Goal: Navigation & Orientation: Find specific page/section

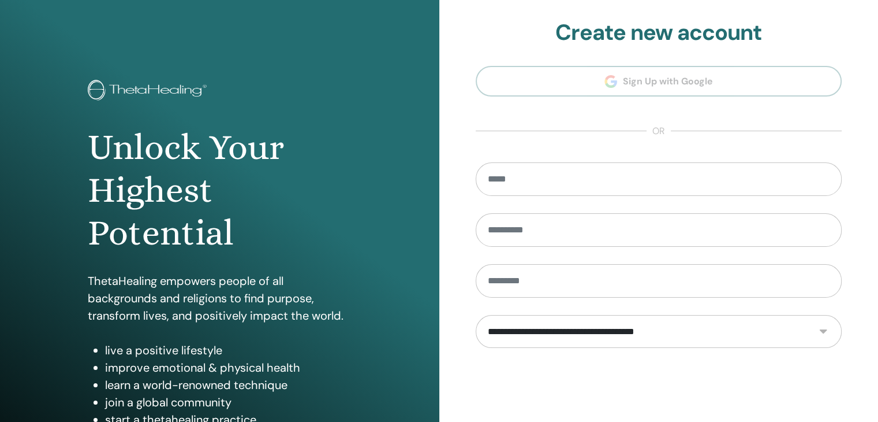
scroll to position [133, 0]
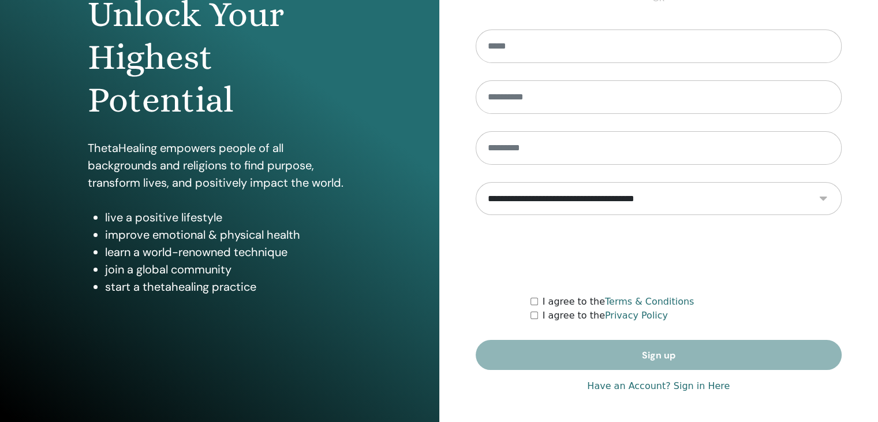
type input "**********"
click at [676, 382] on link "Have an Account? Sign in Here" at bounding box center [658, 386] width 143 height 14
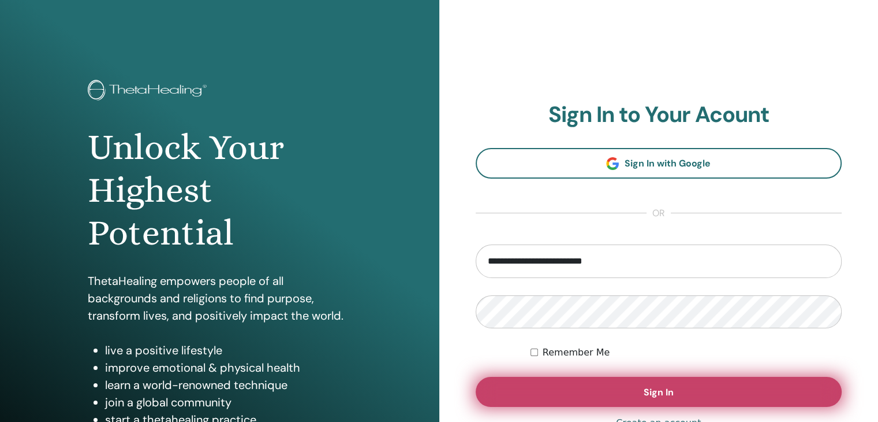
click at [661, 389] on span "Sign In" at bounding box center [659, 392] width 30 height 12
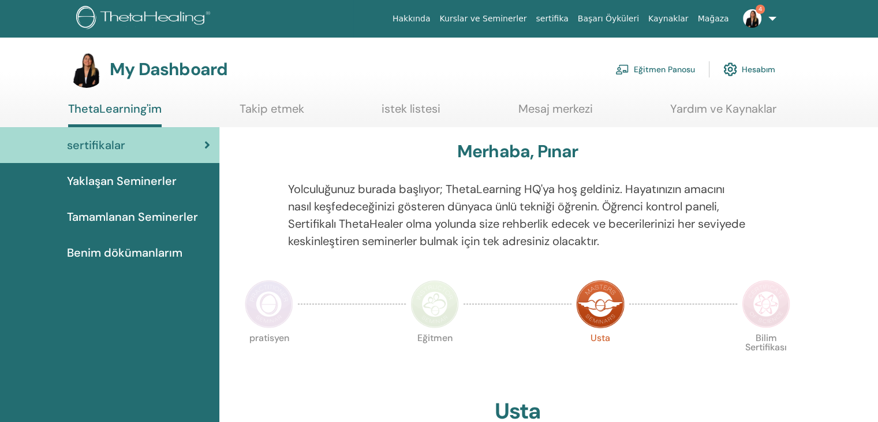
click at [673, 66] on link "Eğitmen Panosu" at bounding box center [656, 69] width 80 height 25
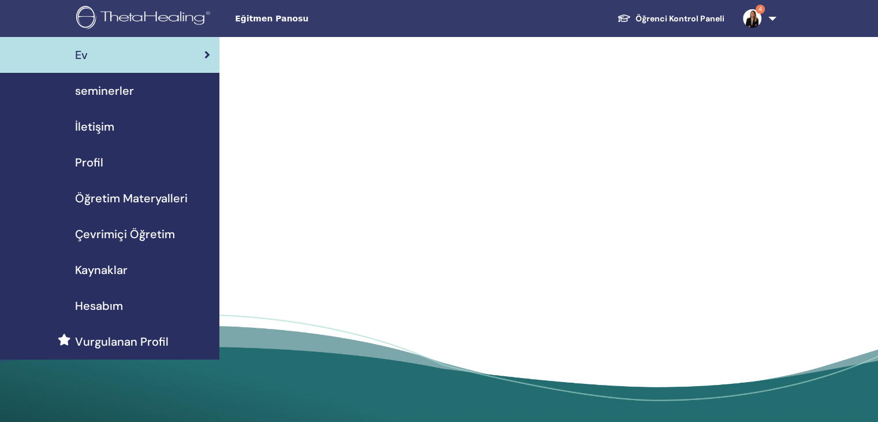
click at [120, 84] on span "seminerler" at bounding box center [104, 90] width 59 height 17
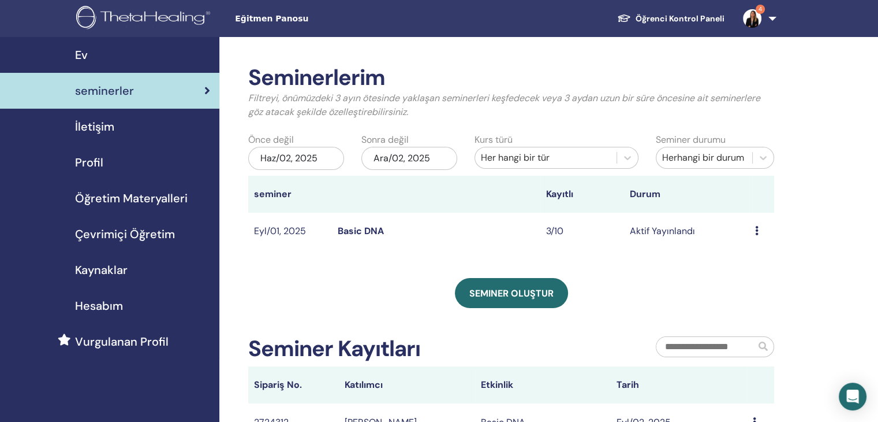
scroll to position [368, 0]
